Goal: Task Accomplishment & Management: Complete application form

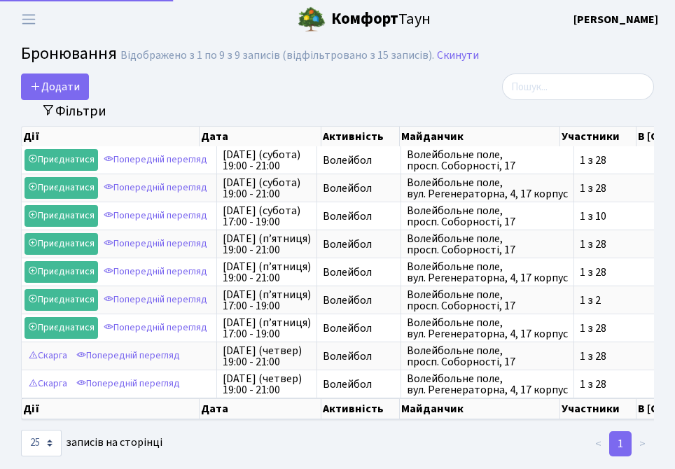
select select "25"
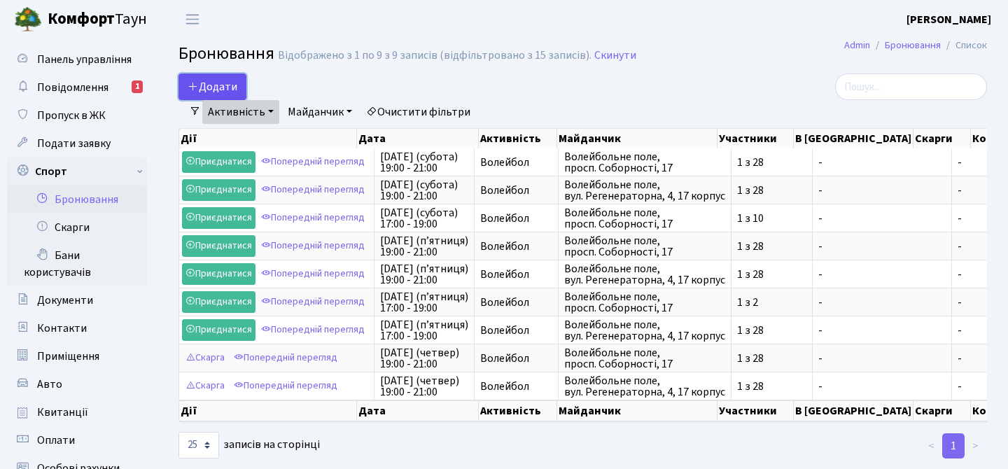
click at [200, 82] on button "Додати" at bounding box center [213, 87] width 68 height 27
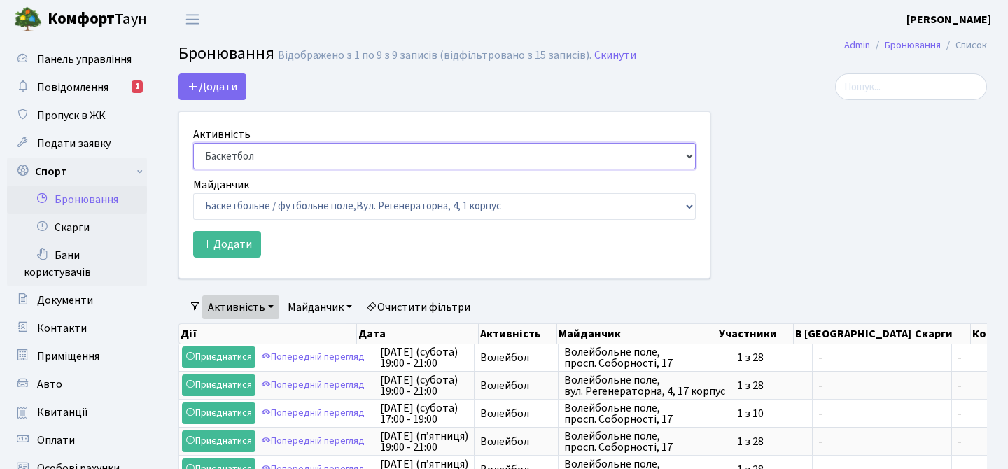
click at [267, 156] on select "Баскетбол Волейбол Йога Катання на роликах Настільний теніс Теніс Футбол Фітнес" at bounding box center [444, 156] width 503 height 27
select select "4"
click at [193, 143] on select "Баскетбол Волейбол Йога Катання на роликах Настільний теніс Теніс Футбол Фітнес" at bounding box center [444, 156] width 503 height 27
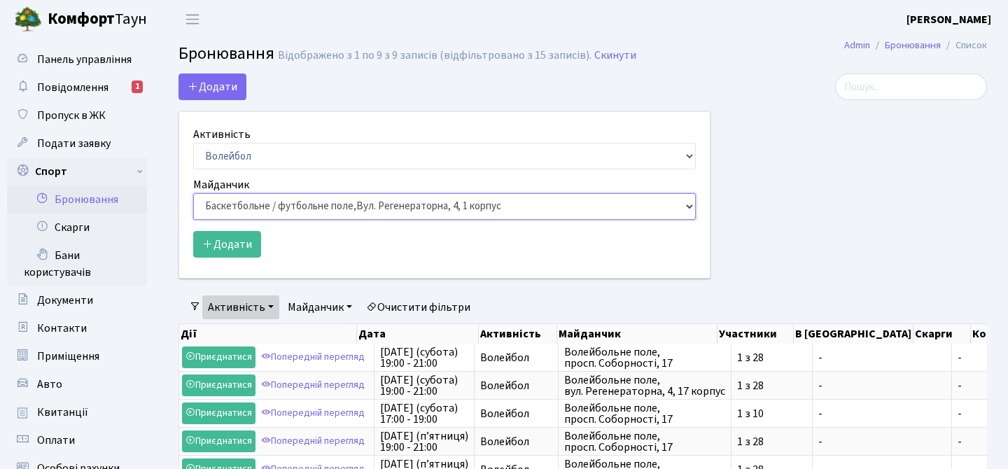
click at [285, 207] on select "Баскетбольне / футбольне поле, Вул. Регенераторна, 4, 1 корпус Баскетбольне пол…" at bounding box center [444, 206] width 503 height 27
select select "4"
click at [193, 193] on select "Баскетбольне / футбольне поле, Вул. Регенераторна, 4, 1 корпус Баскетбольне пол…" at bounding box center [444, 206] width 503 height 27
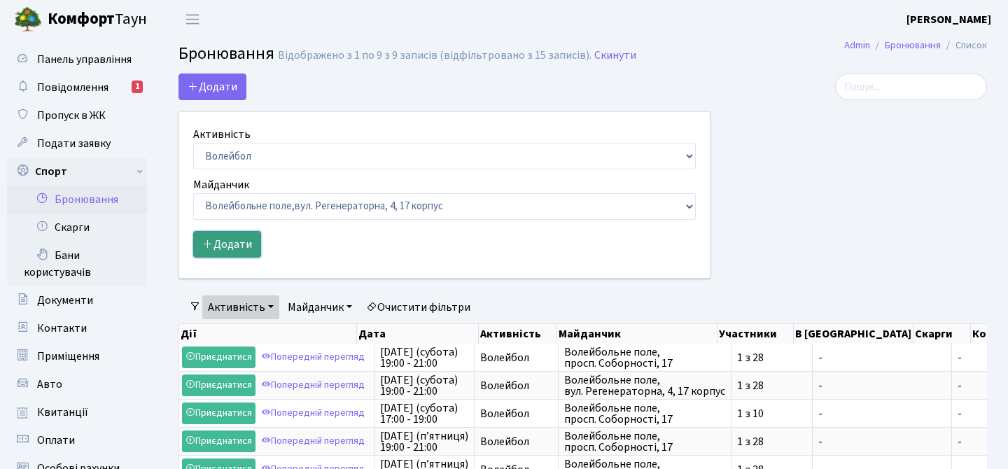
click at [248, 241] on button "Додати" at bounding box center [227, 244] width 68 height 27
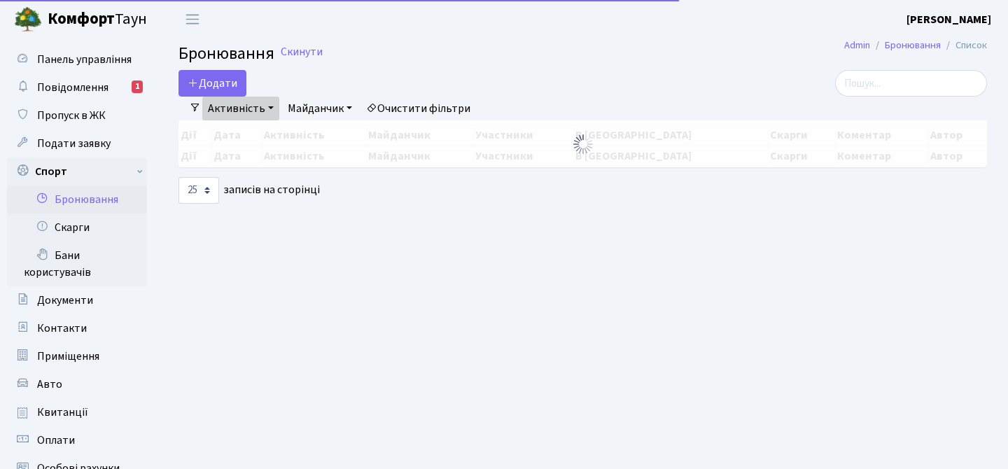
select select "4"
select select "25"
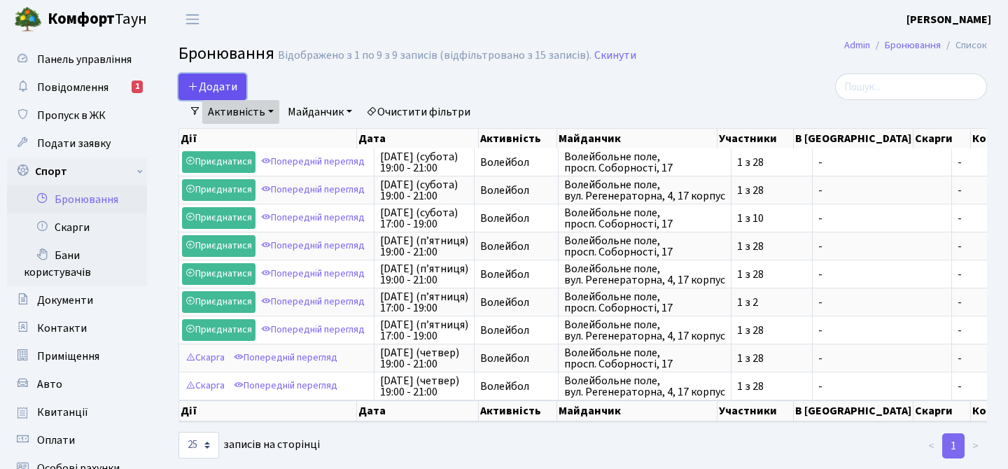
click at [218, 74] on button "Додати" at bounding box center [213, 87] width 68 height 27
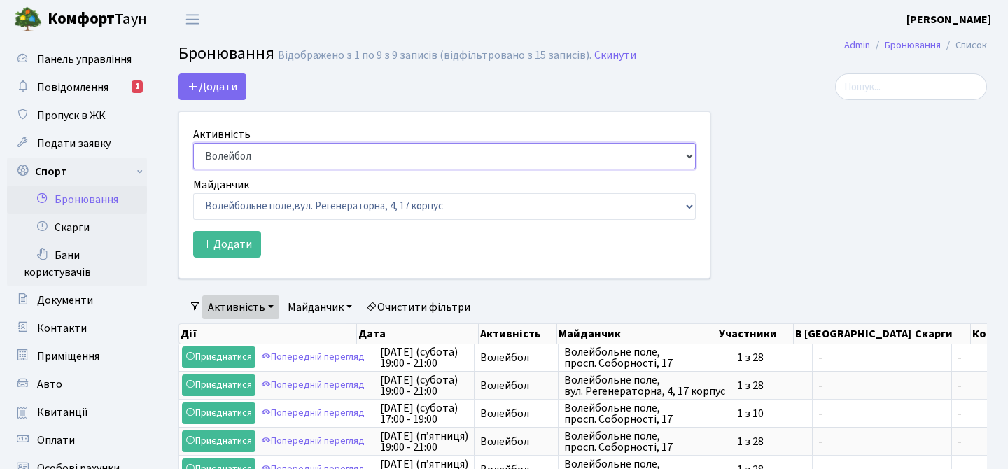
click at [263, 165] on select "Баскетбол Волейбол Йога Катання на роликах Настільний теніс Теніс Футбол Фітнес" at bounding box center [444, 156] width 503 height 27
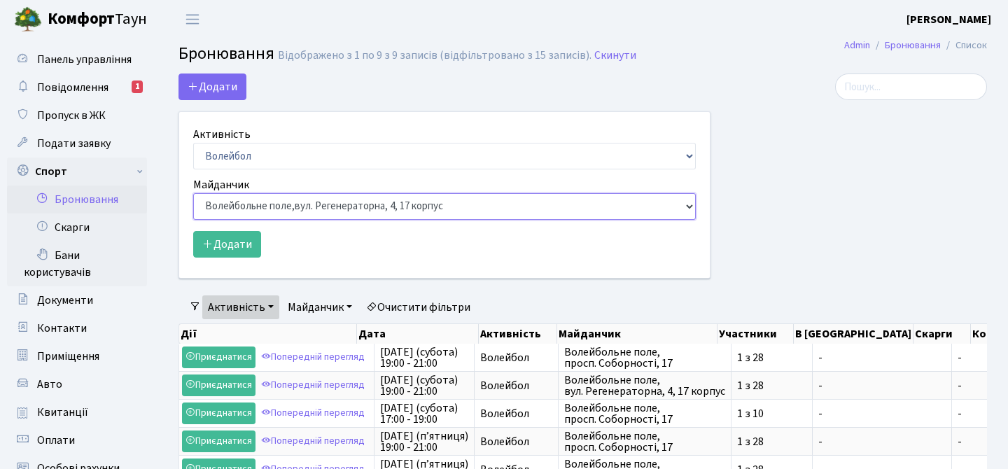
click at [293, 204] on select "Баскетбольне / футбольне поле, [GEOGRAPHIC_DATA]. [STREET_ADDRESS]. [STREET_ADD…" at bounding box center [444, 206] width 503 height 27
click at [193, 193] on select "Баскетбольне / футбольне поле, [GEOGRAPHIC_DATA]. [STREET_ADDRESS]. [STREET_ADD…" at bounding box center [444, 206] width 503 height 27
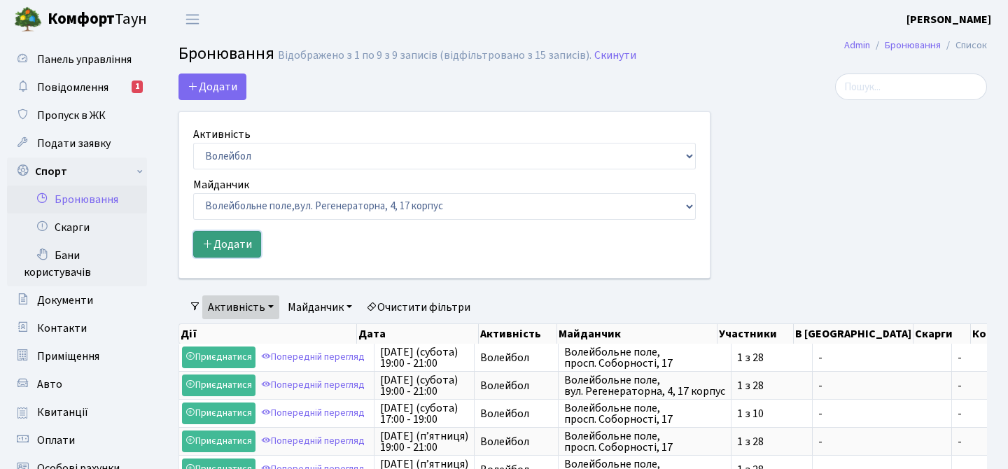
click at [237, 243] on button "Додати" at bounding box center [227, 244] width 68 height 27
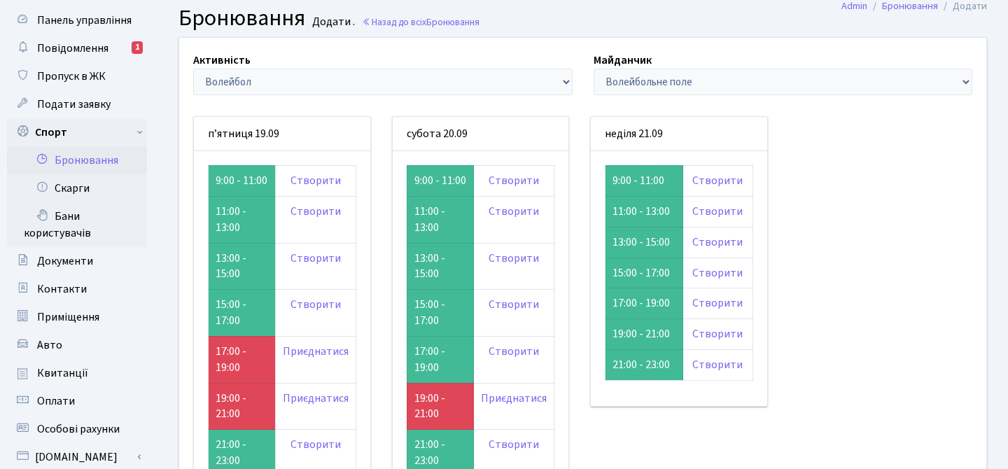
scroll to position [40, 0]
click at [710, 305] on link "Створити" at bounding box center [717, 302] width 50 height 15
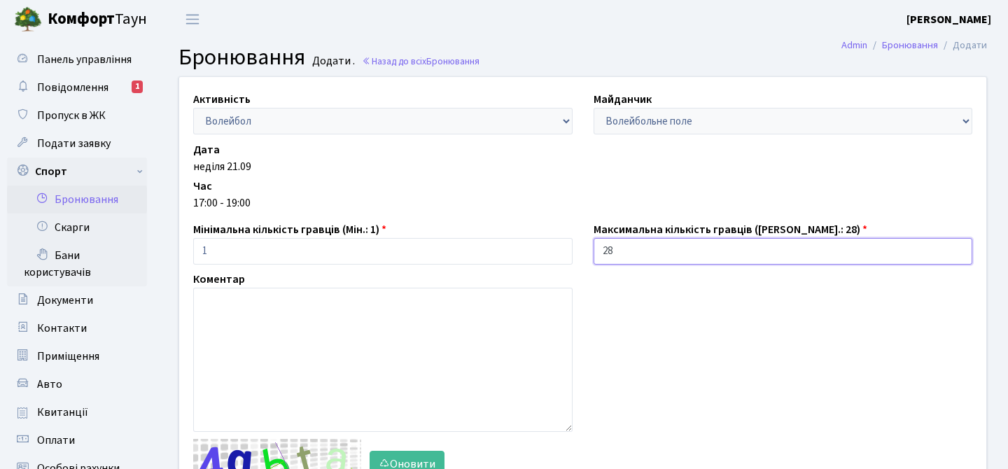
click at [608, 255] on input "28" at bounding box center [783, 251] width 379 height 27
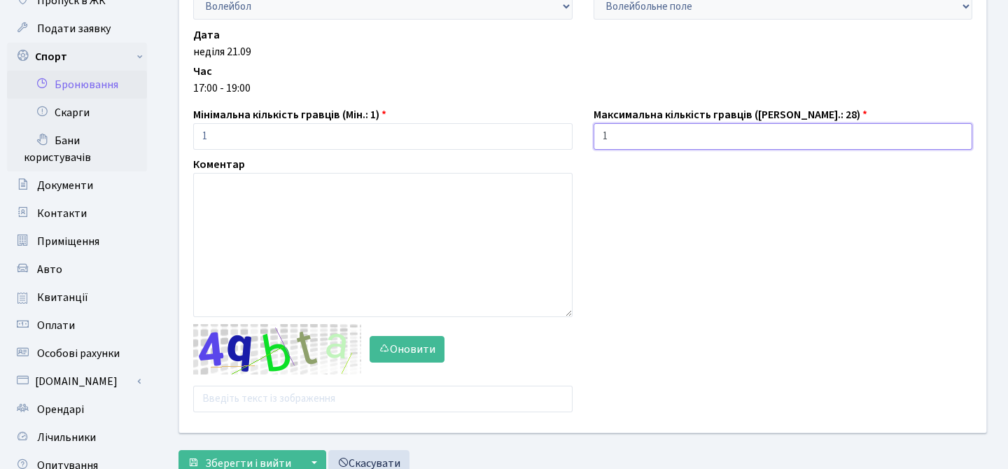
scroll to position [138, 0]
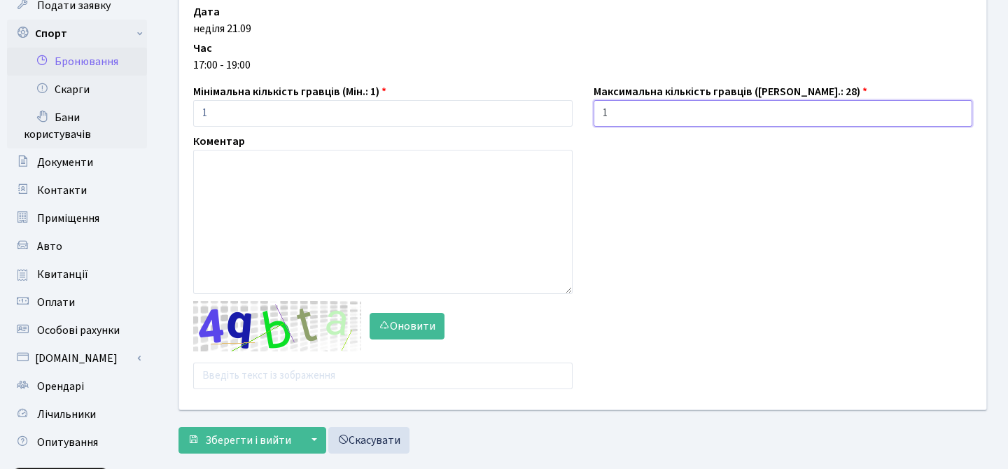
type input "1"
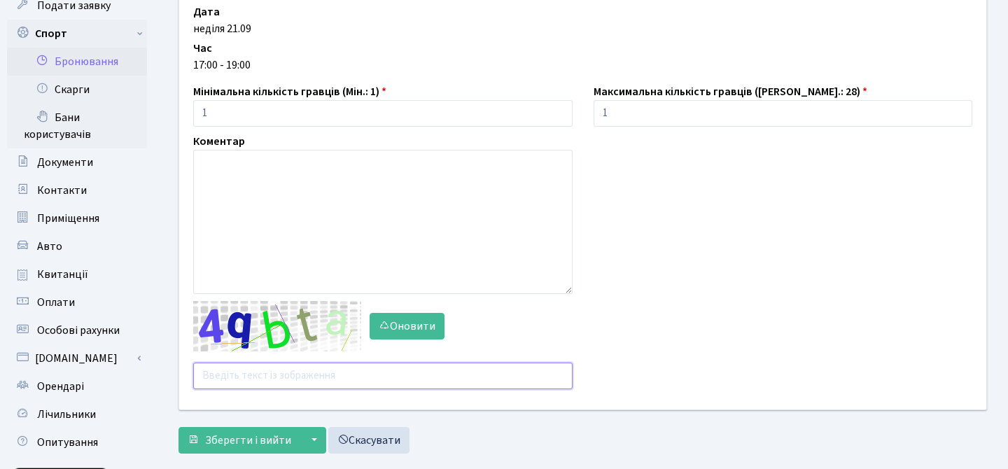
click at [370, 383] on input "text" at bounding box center [382, 376] width 379 height 27
type input "aujd6"
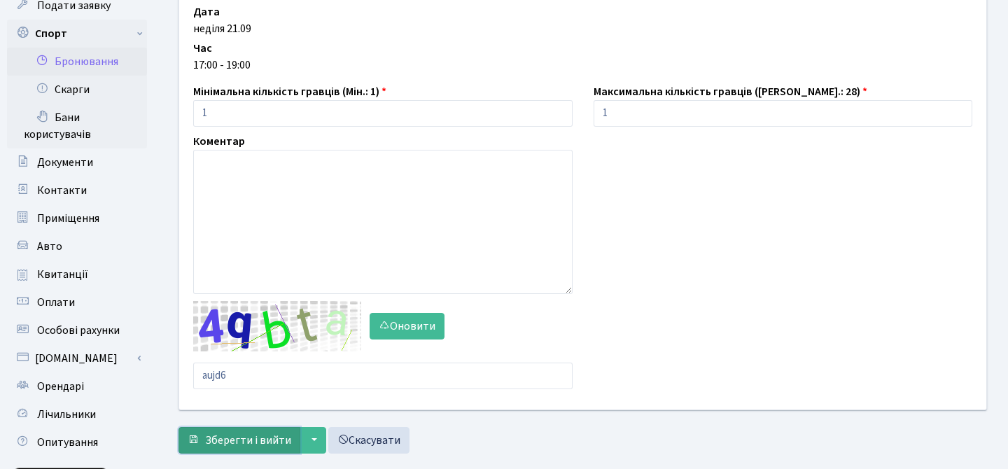
click at [270, 439] on span "Зберегти і вийти" at bounding box center [248, 440] width 86 height 15
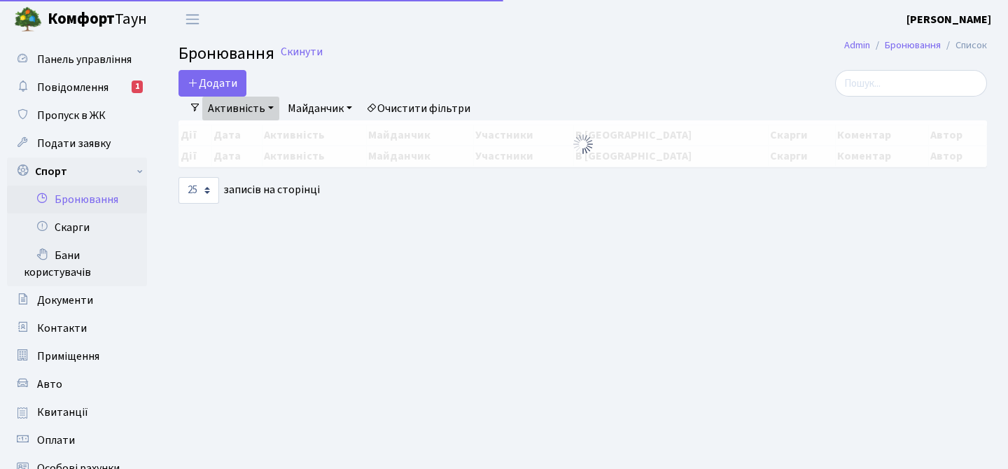
select select "25"
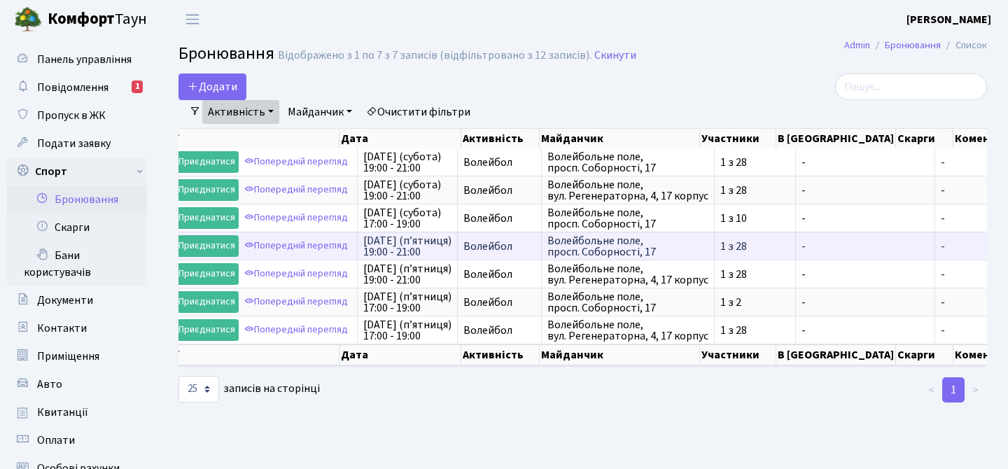
scroll to position [0, 17]
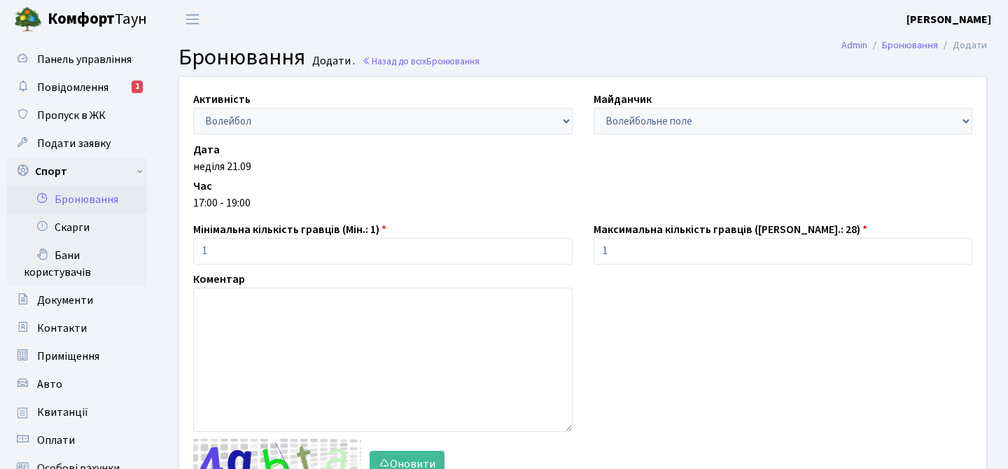
scroll to position [138, 0]
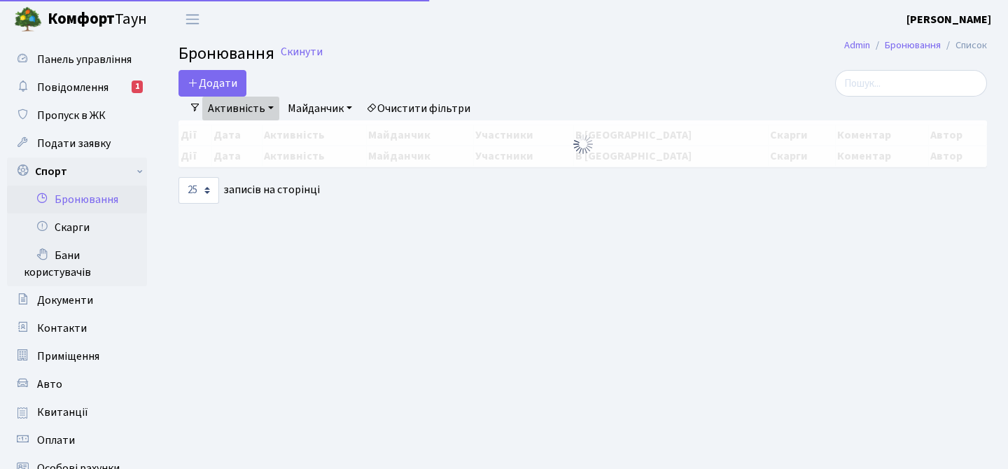
select select "25"
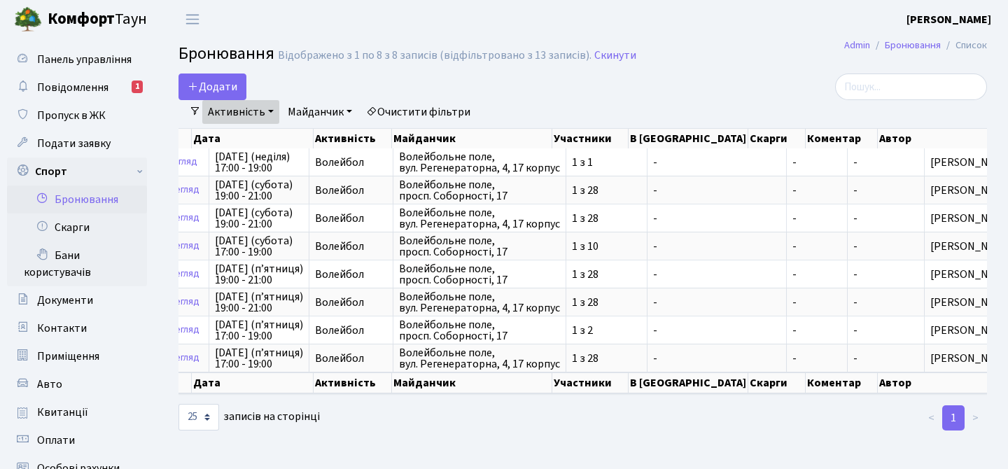
scroll to position [0, 237]
